Goal: Task Accomplishment & Management: Manage account settings

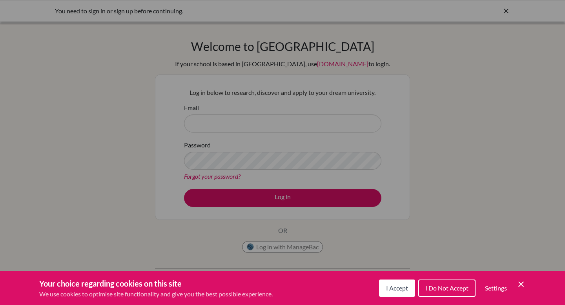
click at [407, 288] on button "I Accept" at bounding box center [397, 288] width 36 height 17
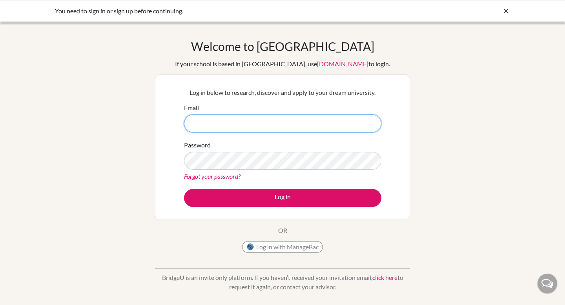
click at [232, 125] on input "Email" at bounding box center [282, 124] width 197 height 18
type input "[PERSON_NAME][EMAIL_ADDRESS][DOMAIN_NAME]"
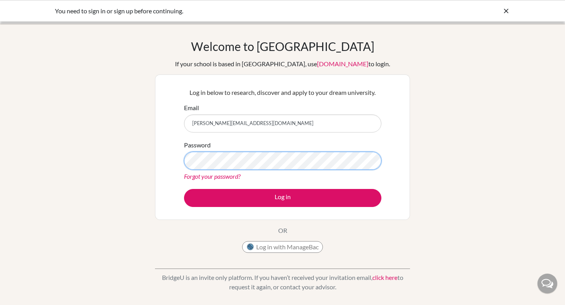
click at [184, 189] on button "Log in" at bounding box center [282, 198] width 197 height 18
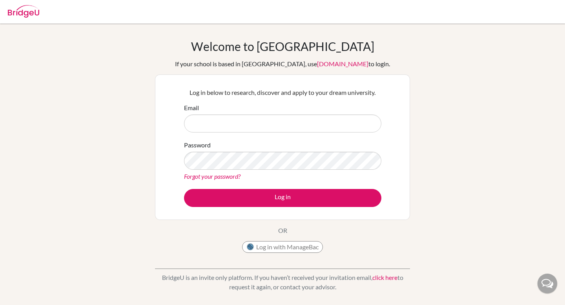
click at [216, 124] on input "Email" at bounding box center [282, 124] width 197 height 18
type input "[PERSON_NAME][EMAIL_ADDRESS][DOMAIN_NAME]"
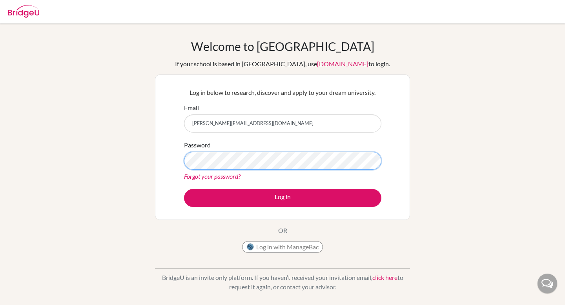
click at [184, 189] on button "Log in" at bounding box center [282, 198] width 197 height 18
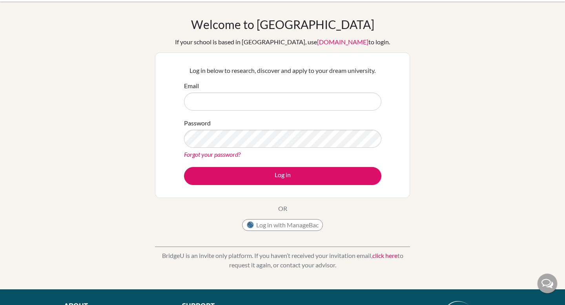
scroll to position [28, 0]
